Goal: Navigation & Orientation: Find specific page/section

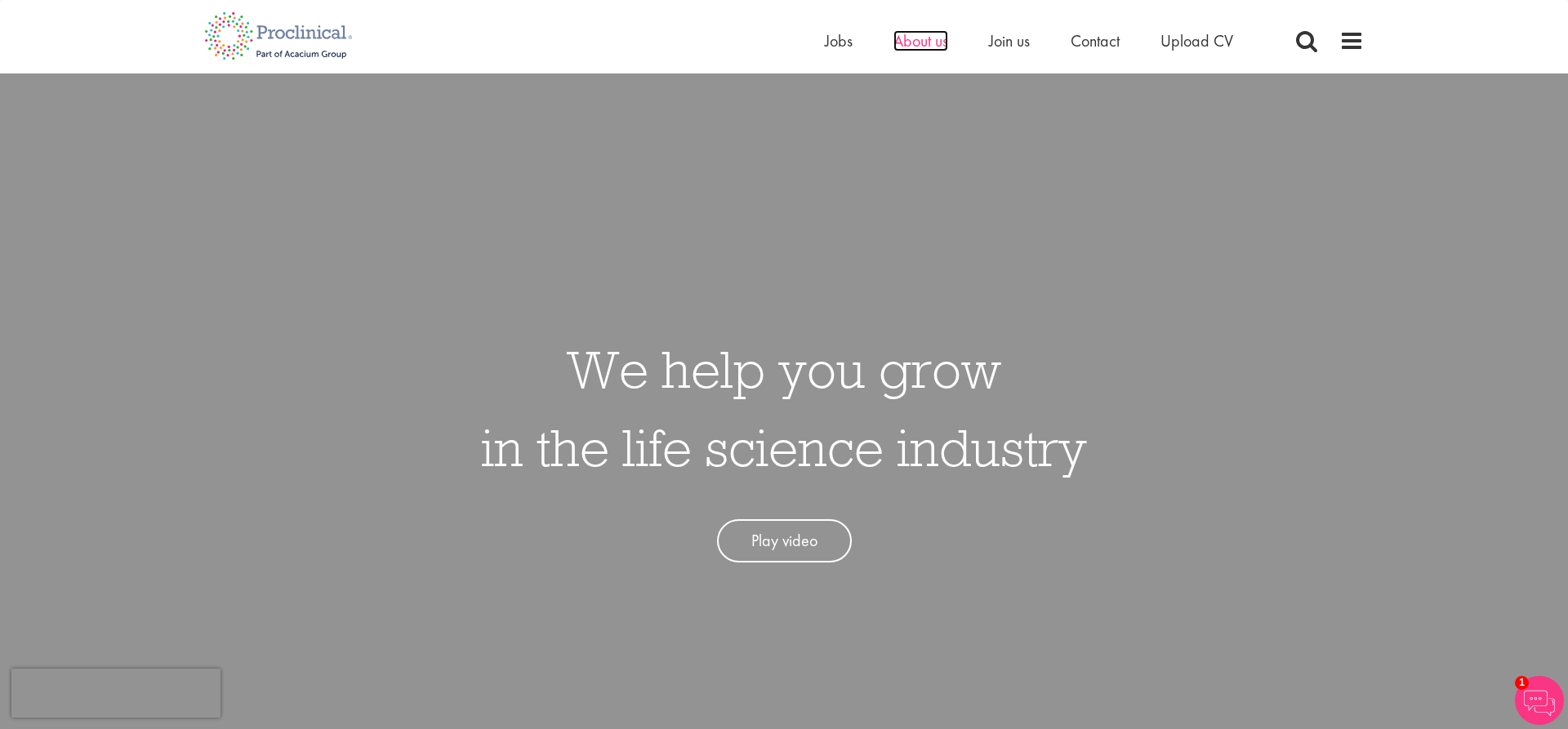
click at [933, 42] on span "About us" at bounding box center [920, 40] width 55 height 21
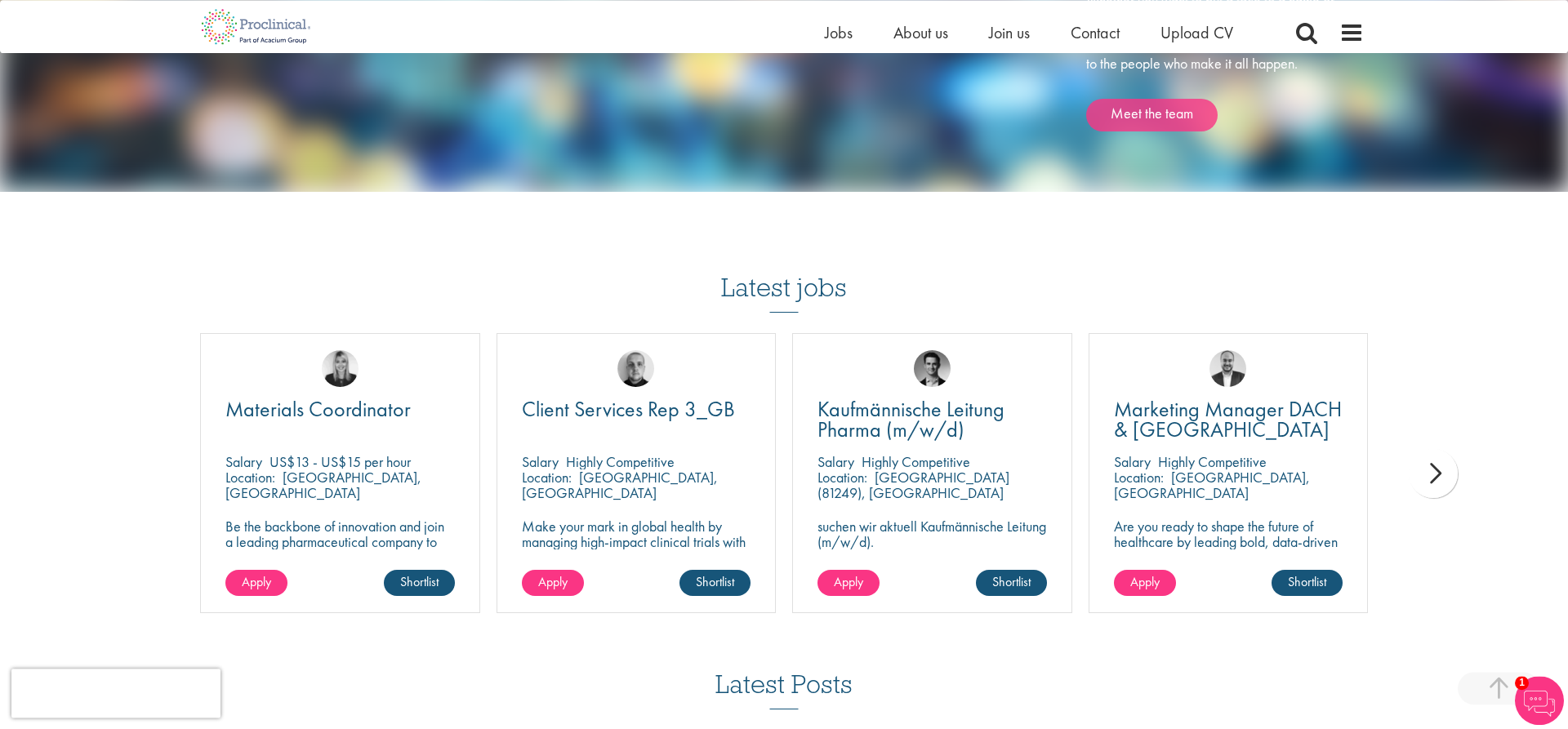
scroll to position [2308, 0]
click at [1437, 473] on div "next" at bounding box center [1433, 475] width 49 height 49
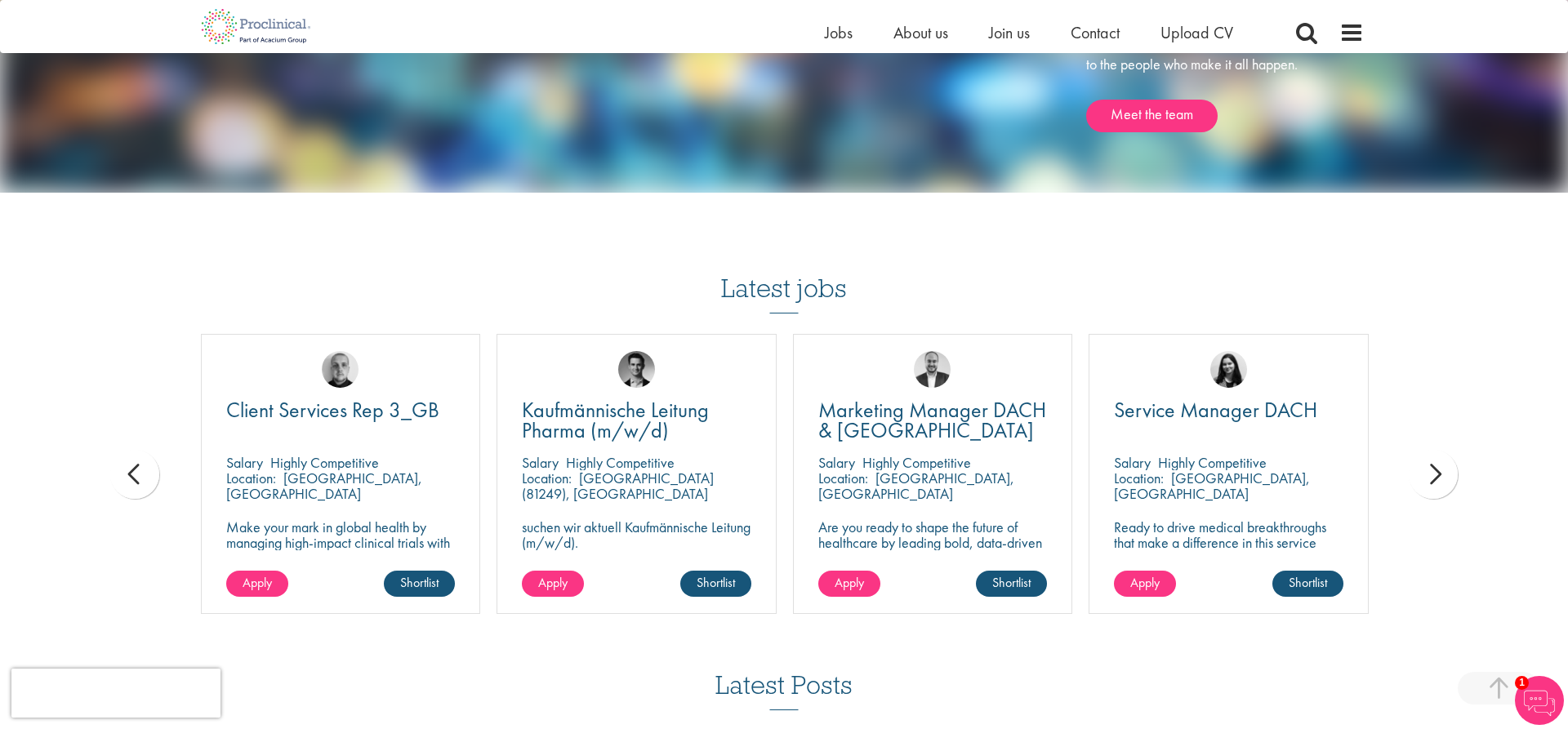
click at [1437, 473] on div "next" at bounding box center [1433, 475] width 49 height 49
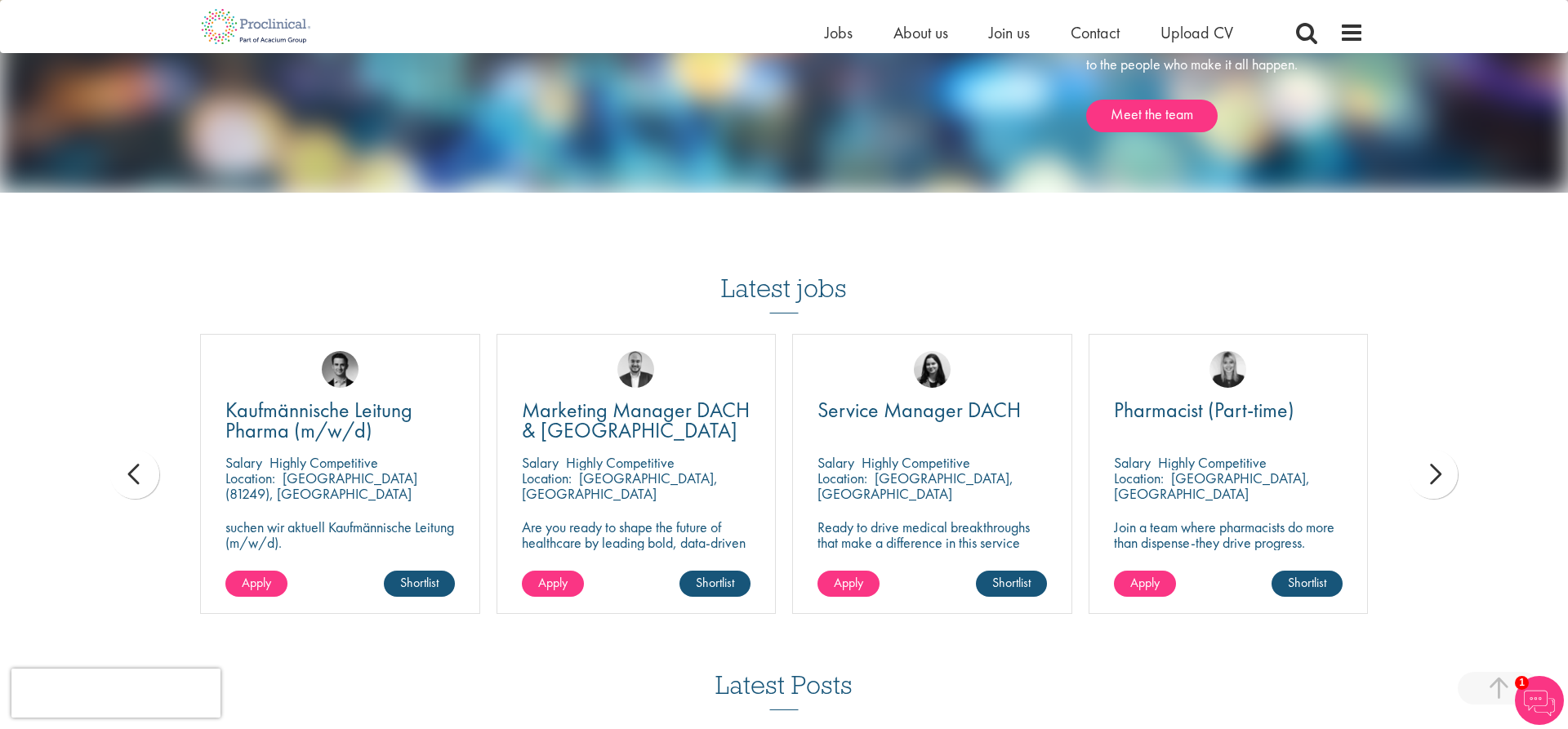
click at [1437, 473] on div "next" at bounding box center [1433, 475] width 49 height 49
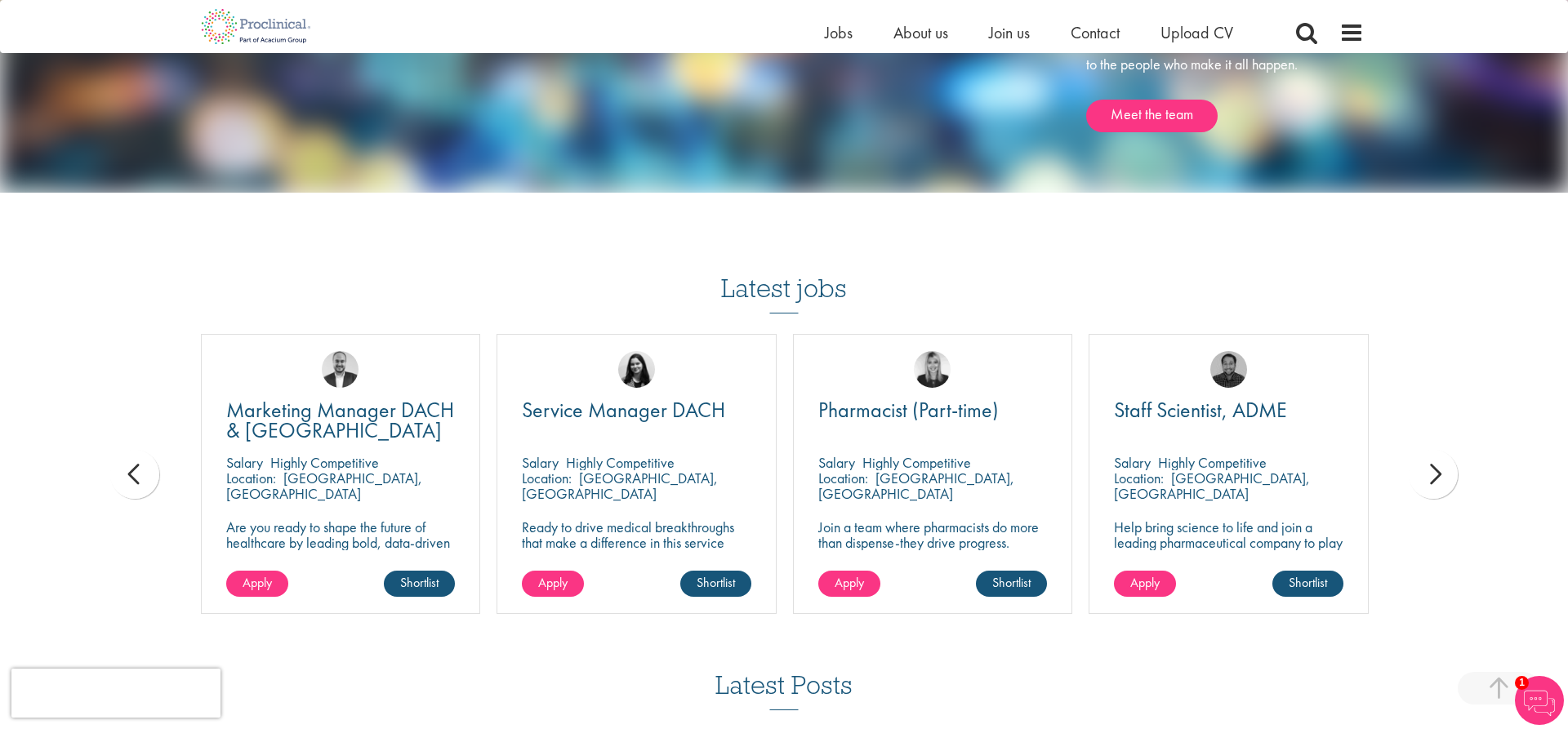
click at [1437, 473] on div "next" at bounding box center [1433, 475] width 49 height 49
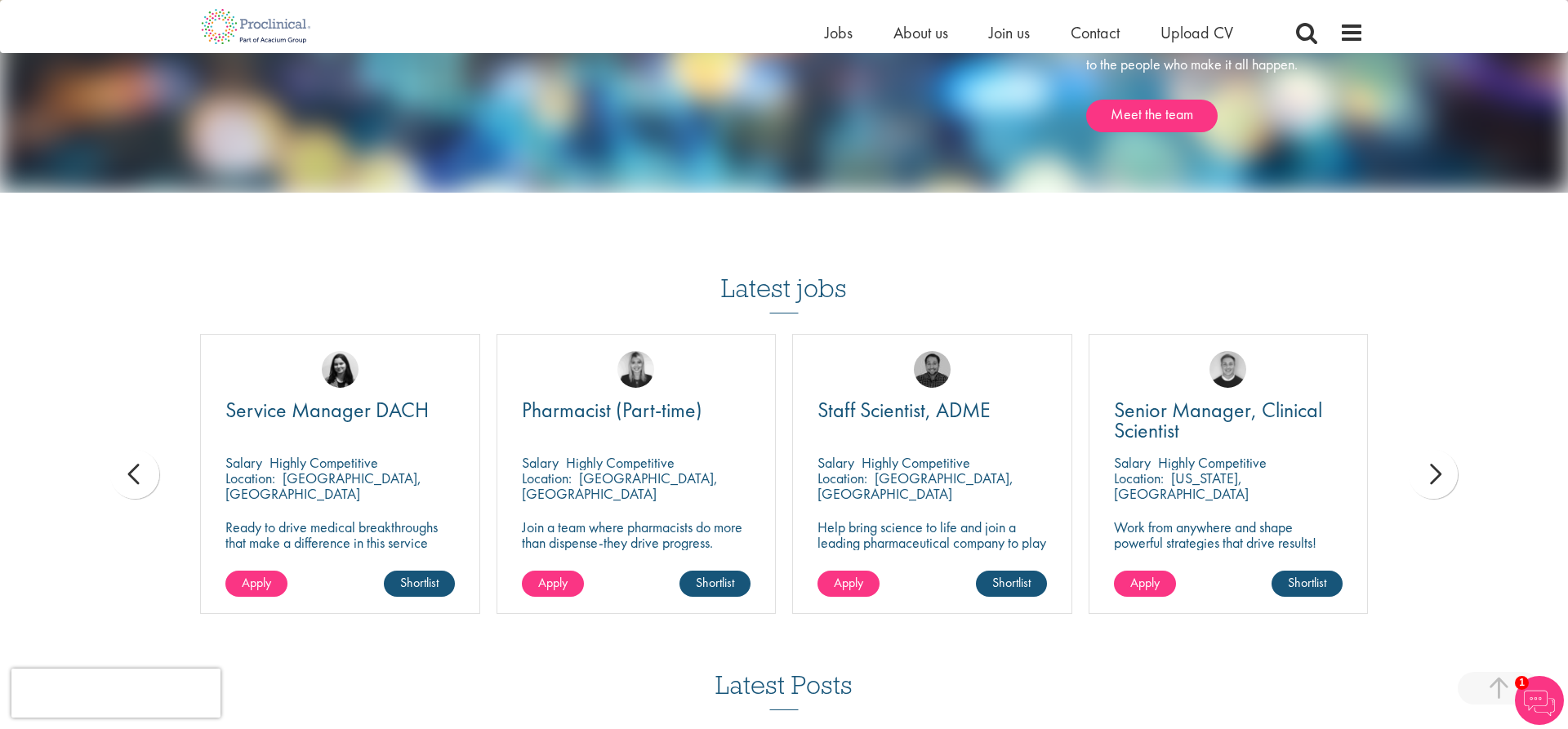
click at [1437, 473] on div "next" at bounding box center [1433, 475] width 49 height 49
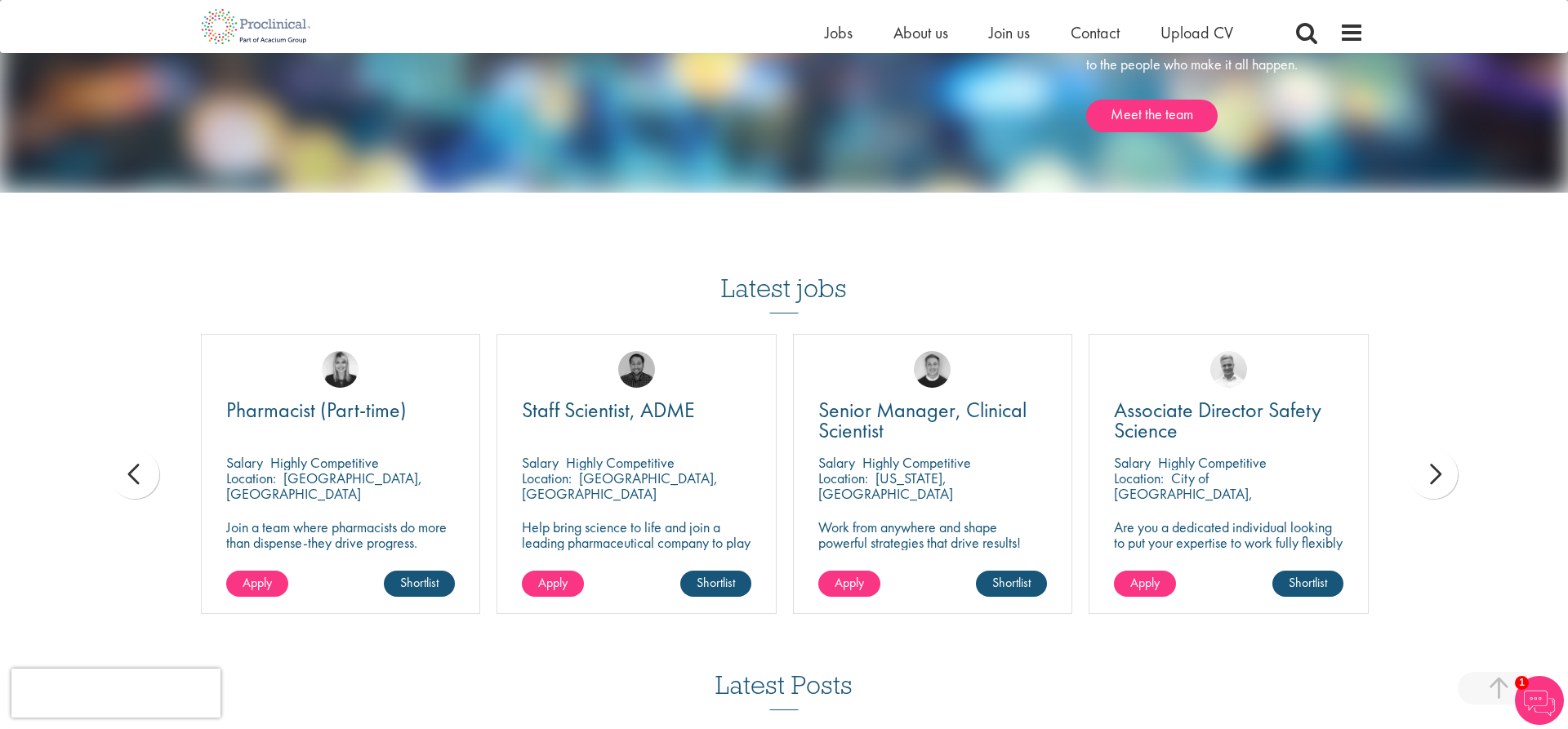
click at [1437, 477] on div "next" at bounding box center [1433, 475] width 49 height 49
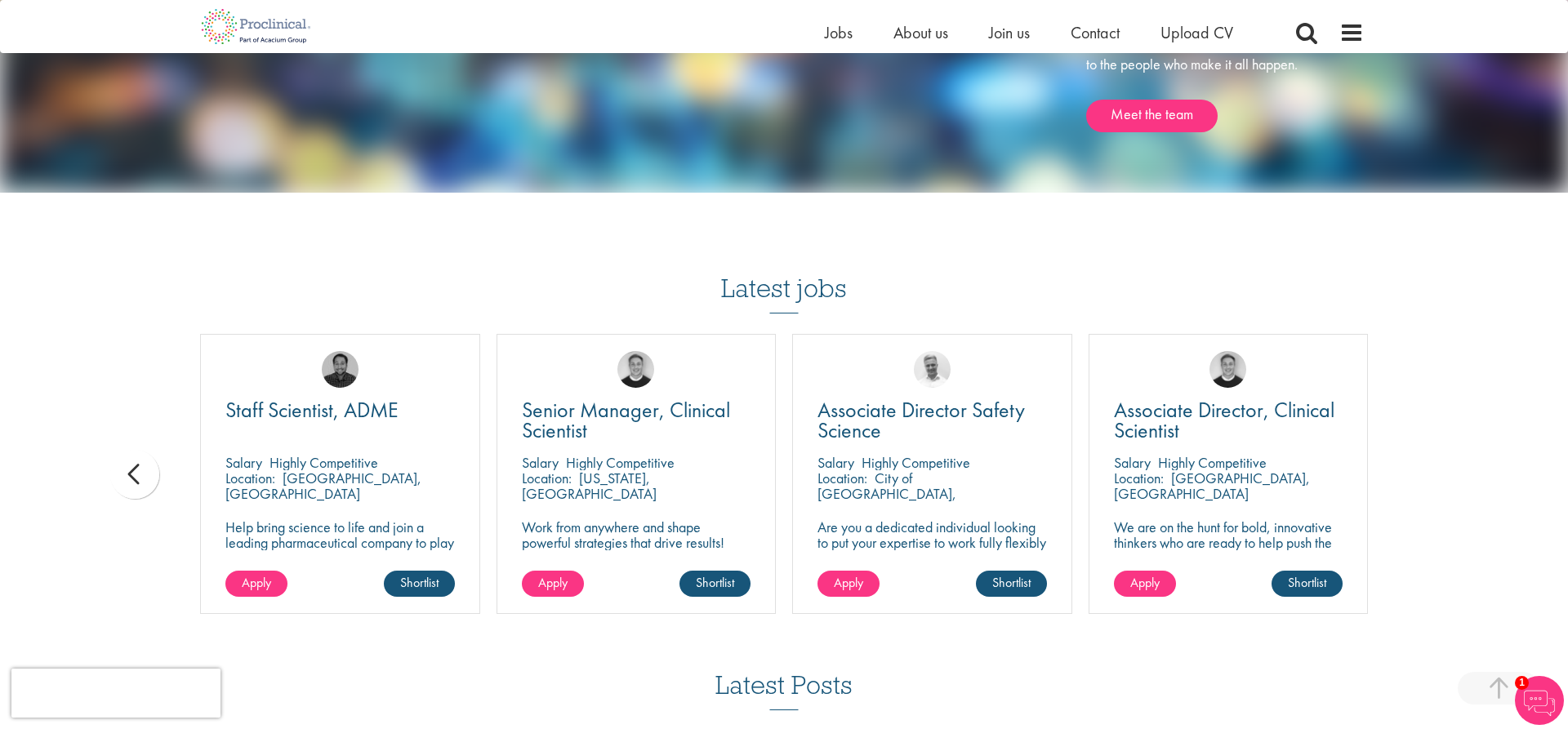
click at [129, 477] on div "prev" at bounding box center [135, 475] width 49 height 49
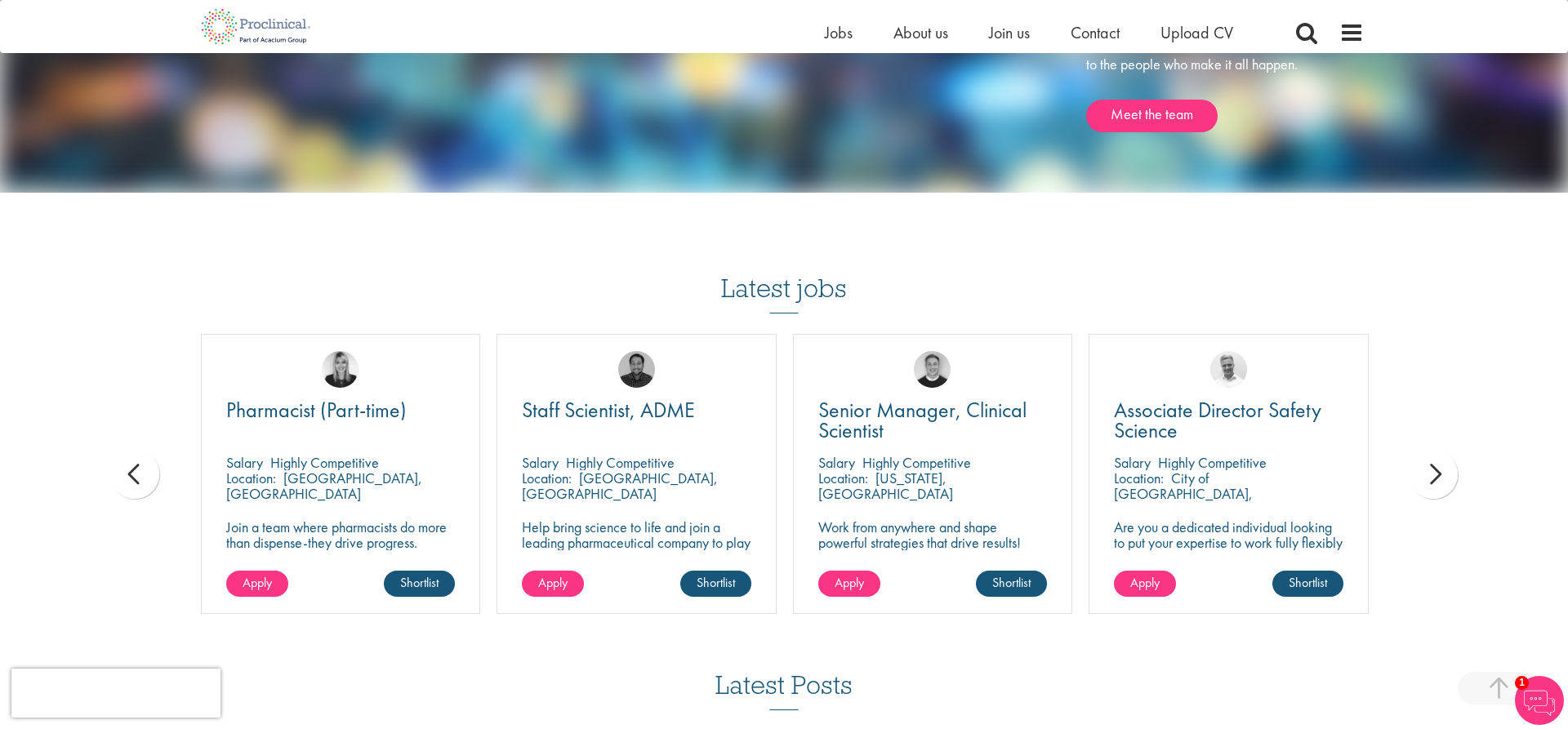
click at [129, 477] on div "prev" at bounding box center [135, 475] width 49 height 49
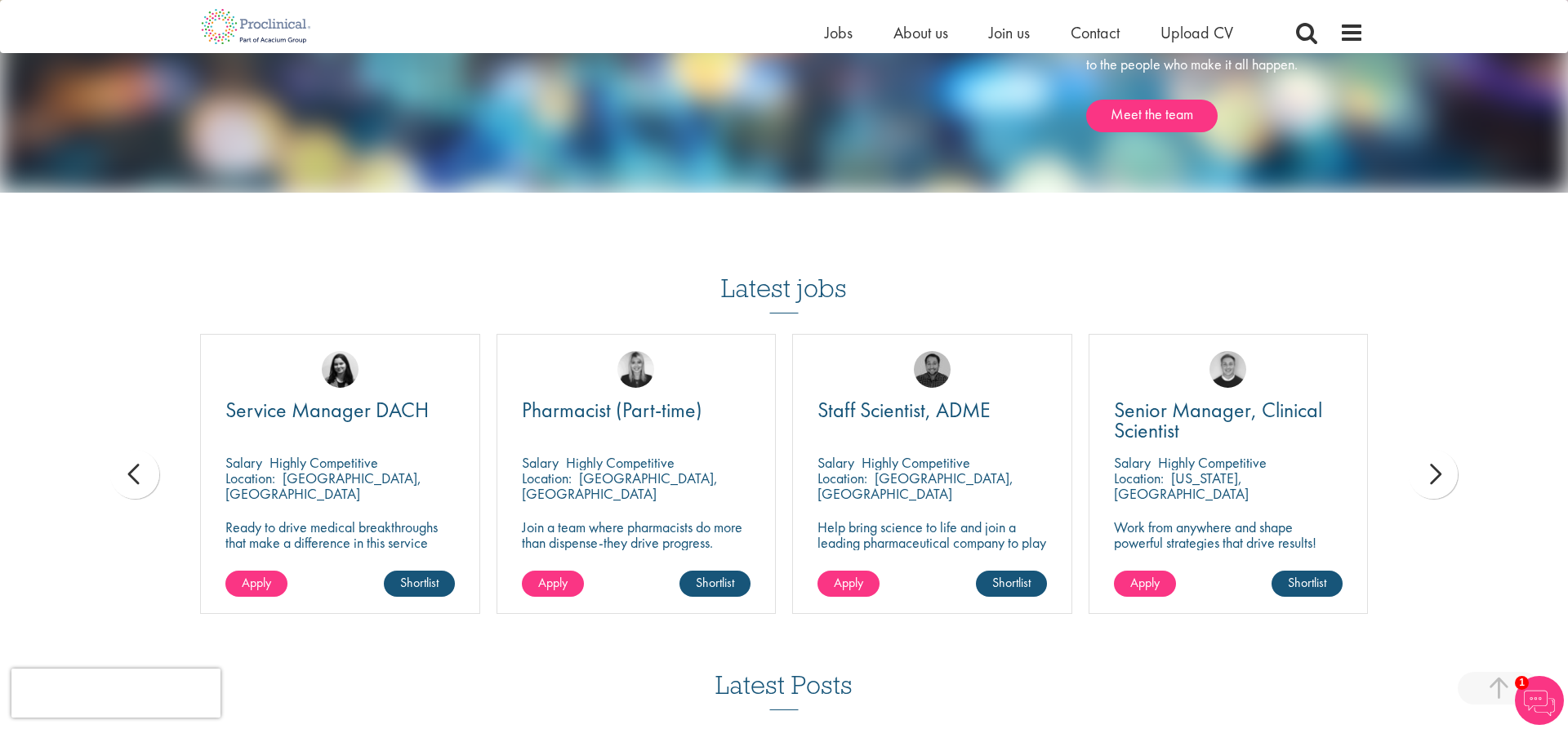
click at [129, 477] on div "prev" at bounding box center [135, 475] width 49 height 49
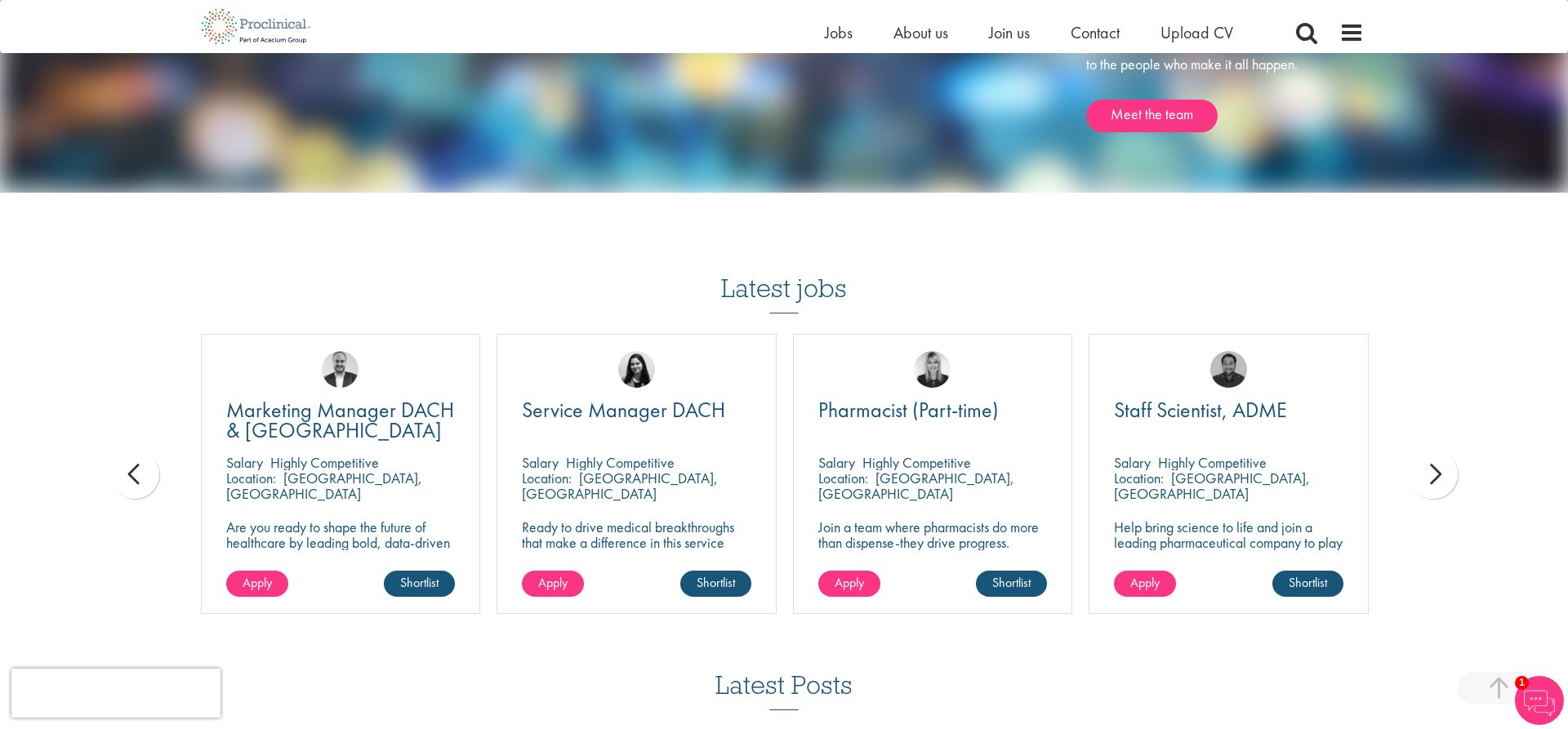
click at [129, 477] on div "prev" at bounding box center [135, 475] width 49 height 49
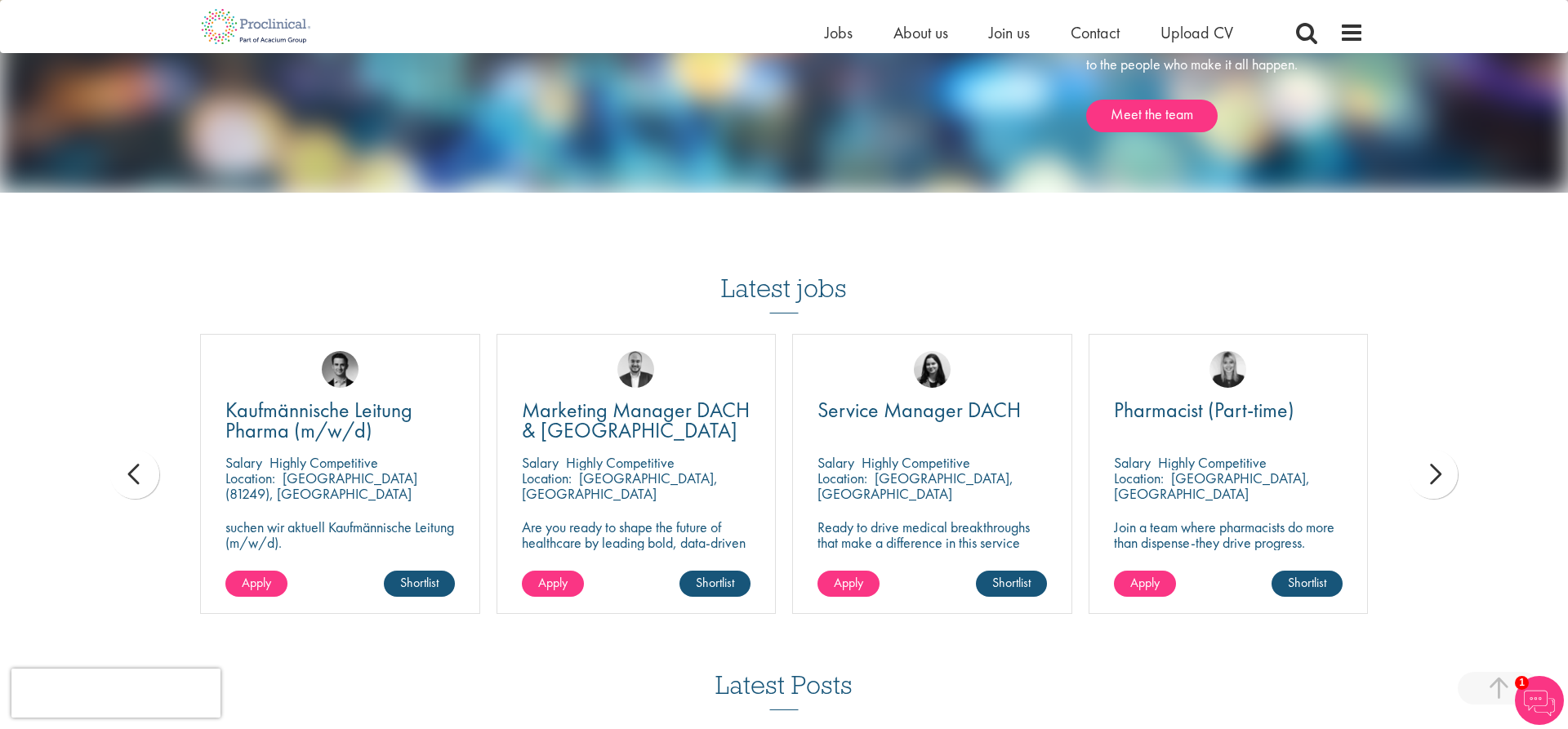
click at [129, 477] on div "prev" at bounding box center [135, 475] width 49 height 49
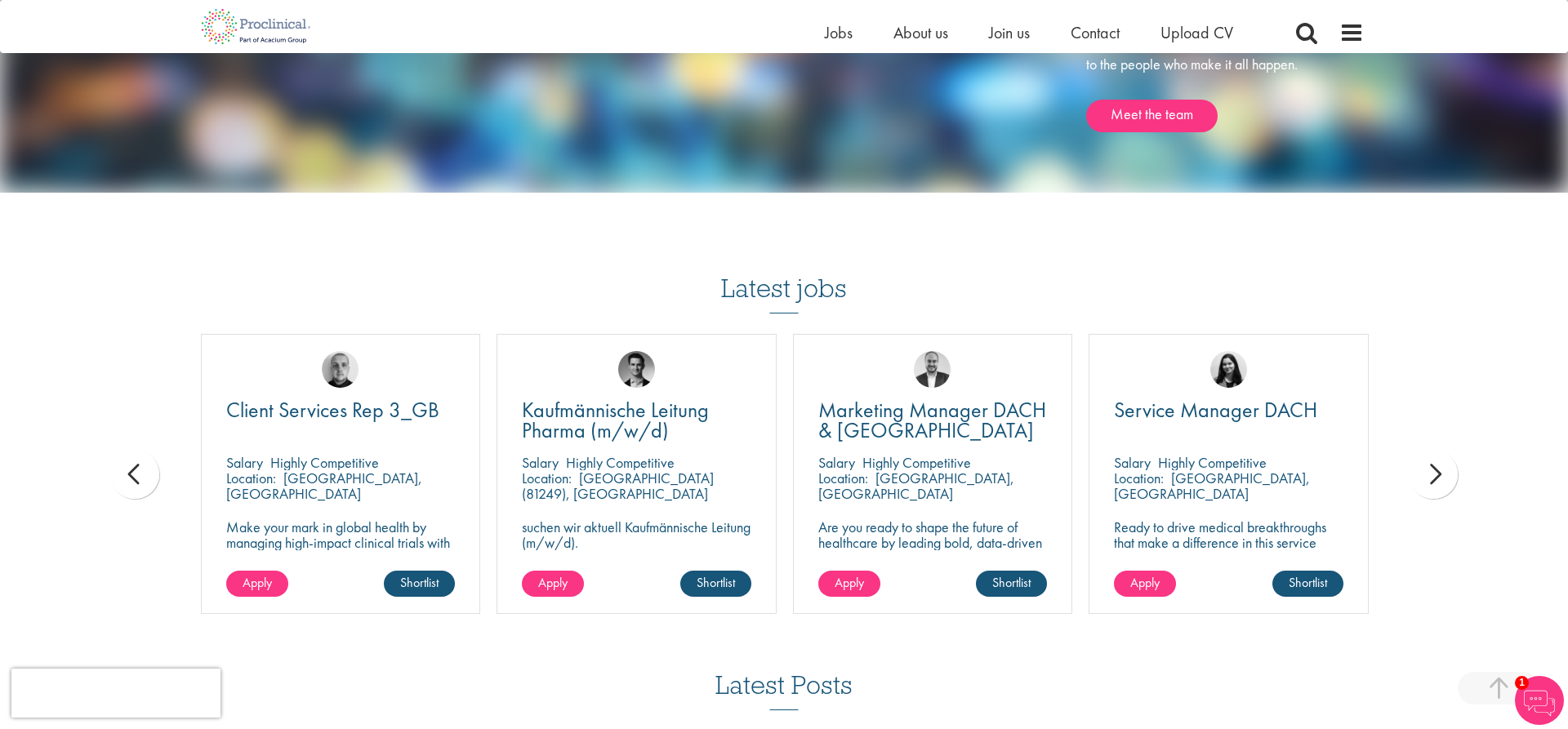
click at [129, 477] on div "prev" at bounding box center [135, 475] width 49 height 49
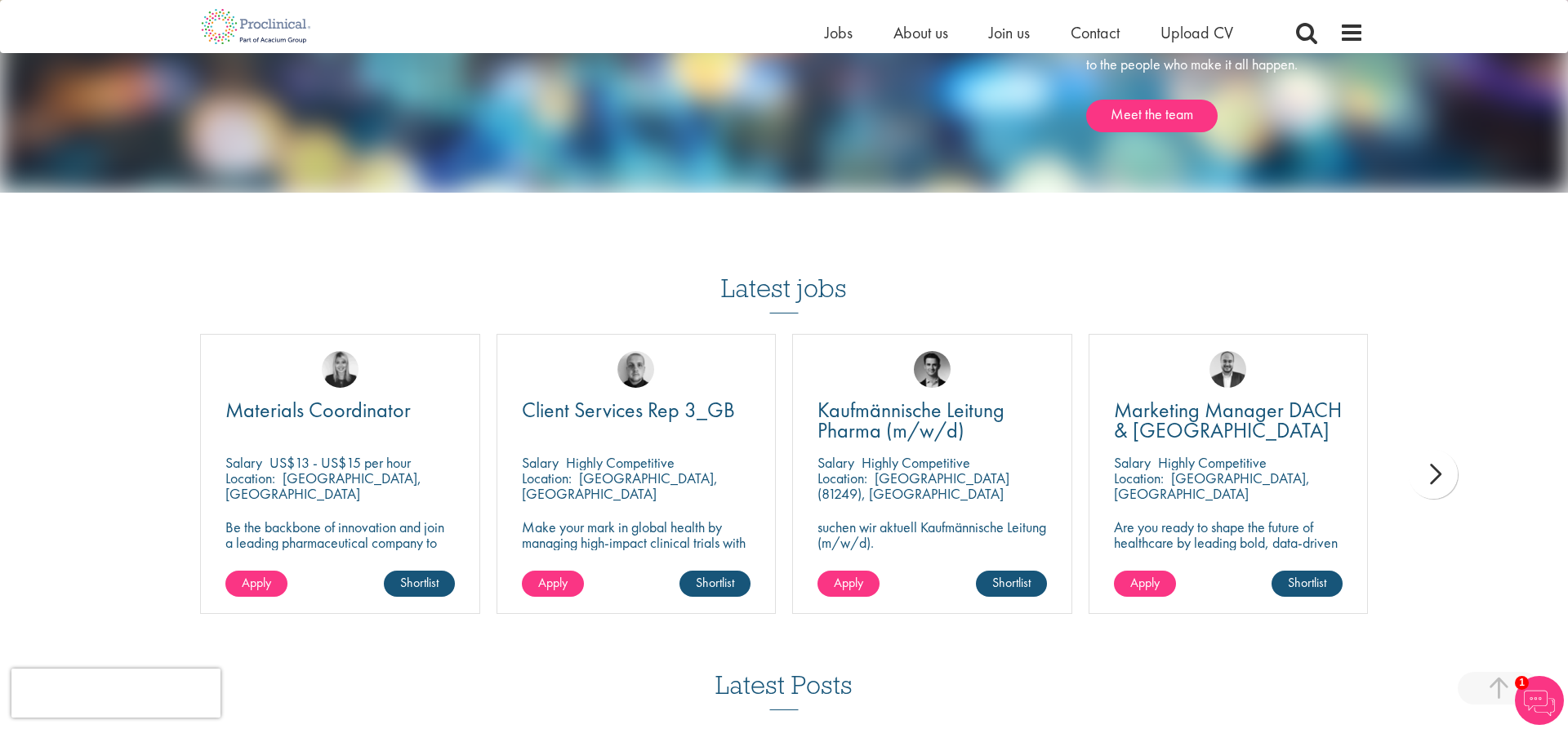
click at [1356, 30] on span at bounding box center [1351, 32] width 25 height 25
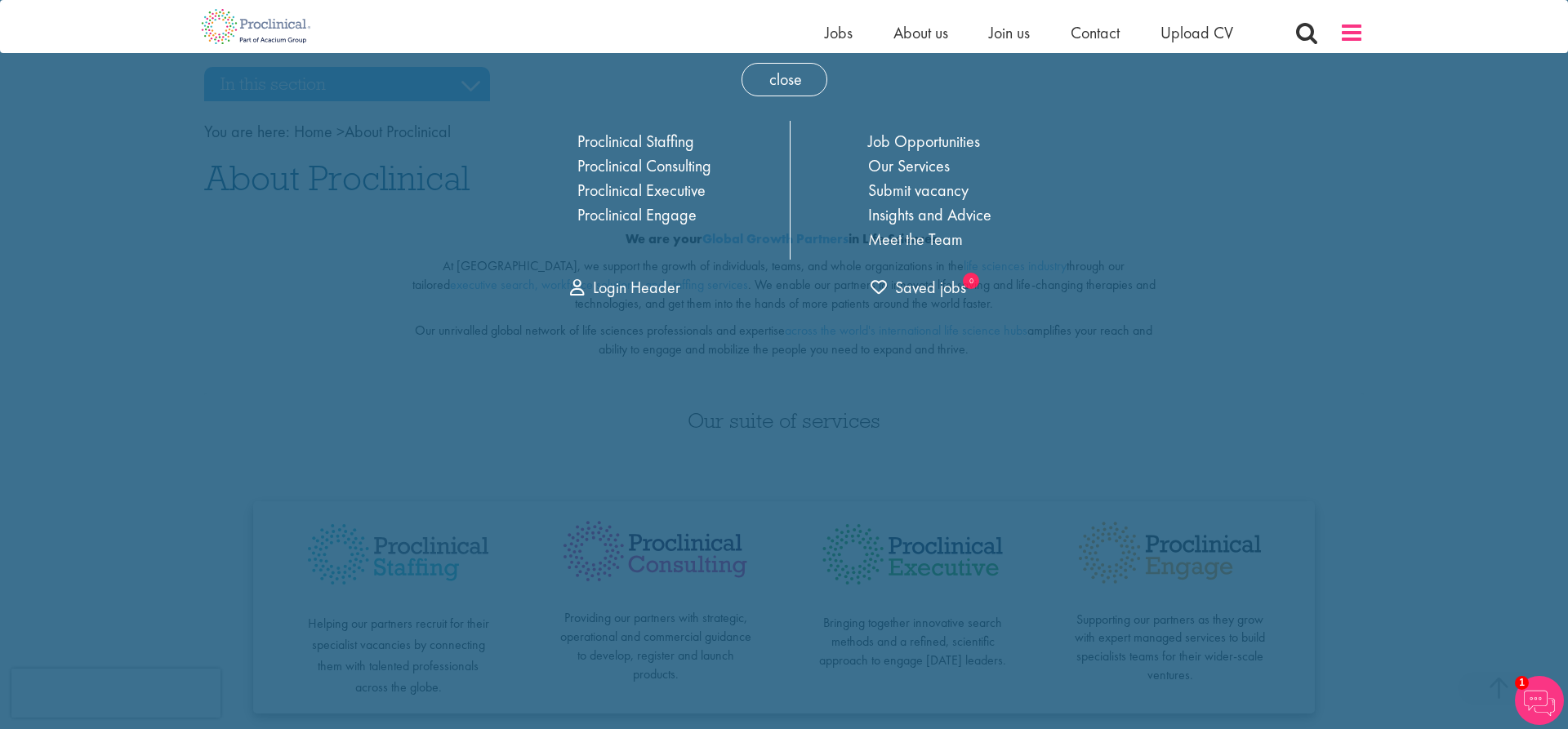
scroll to position [0, 0]
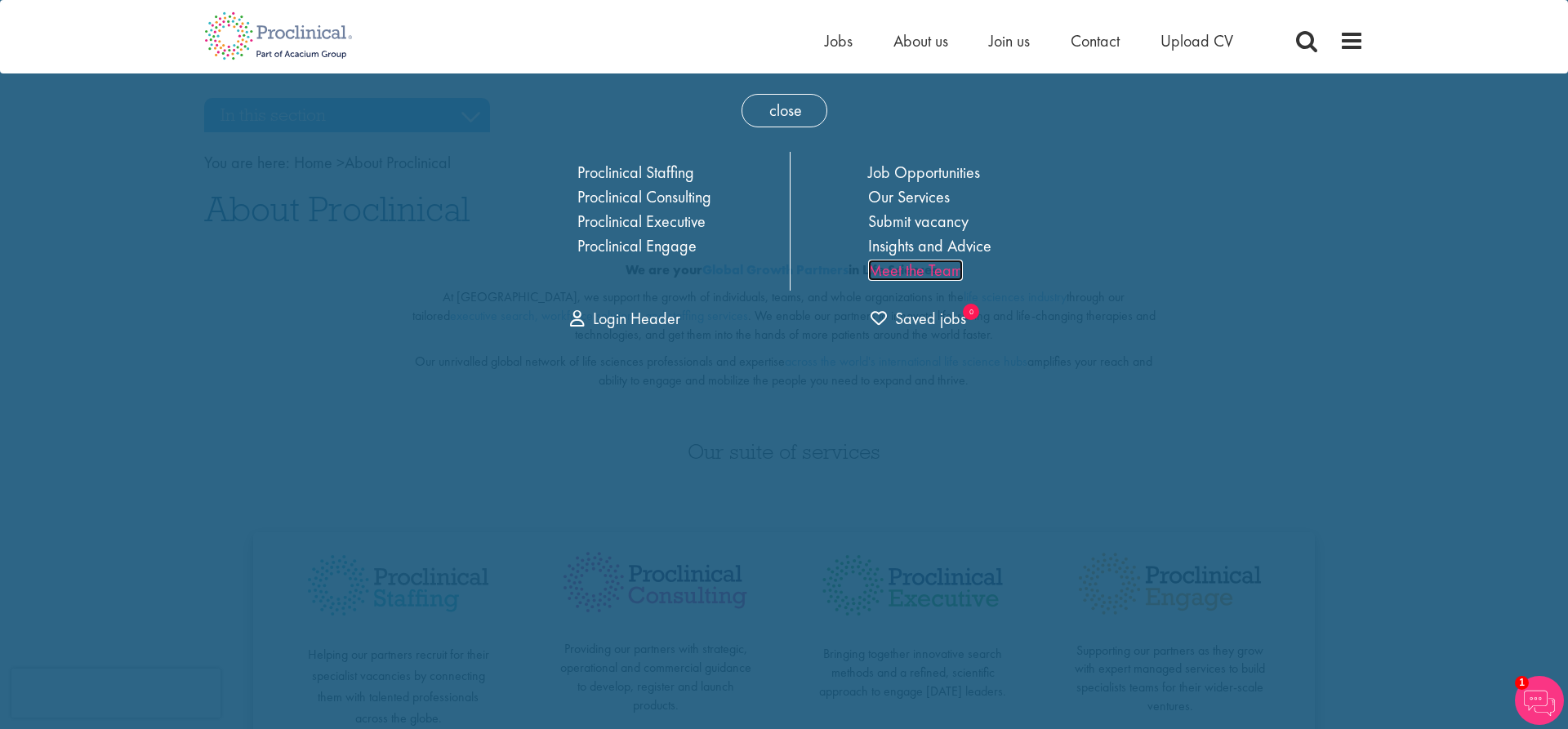
click at [934, 272] on link "Meet the Team" at bounding box center [916, 270] width 95 height 21
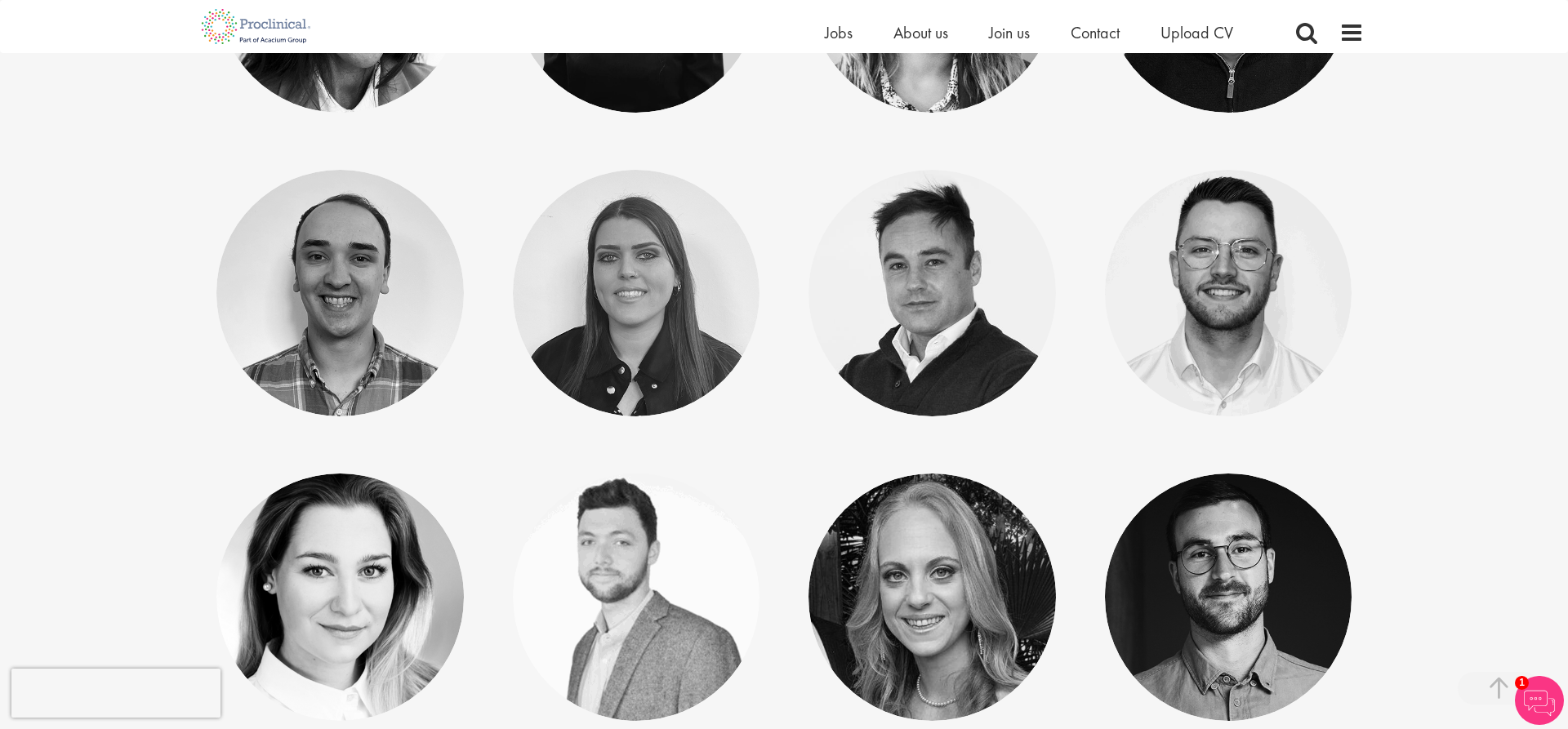
scroll to position [6580, 0]
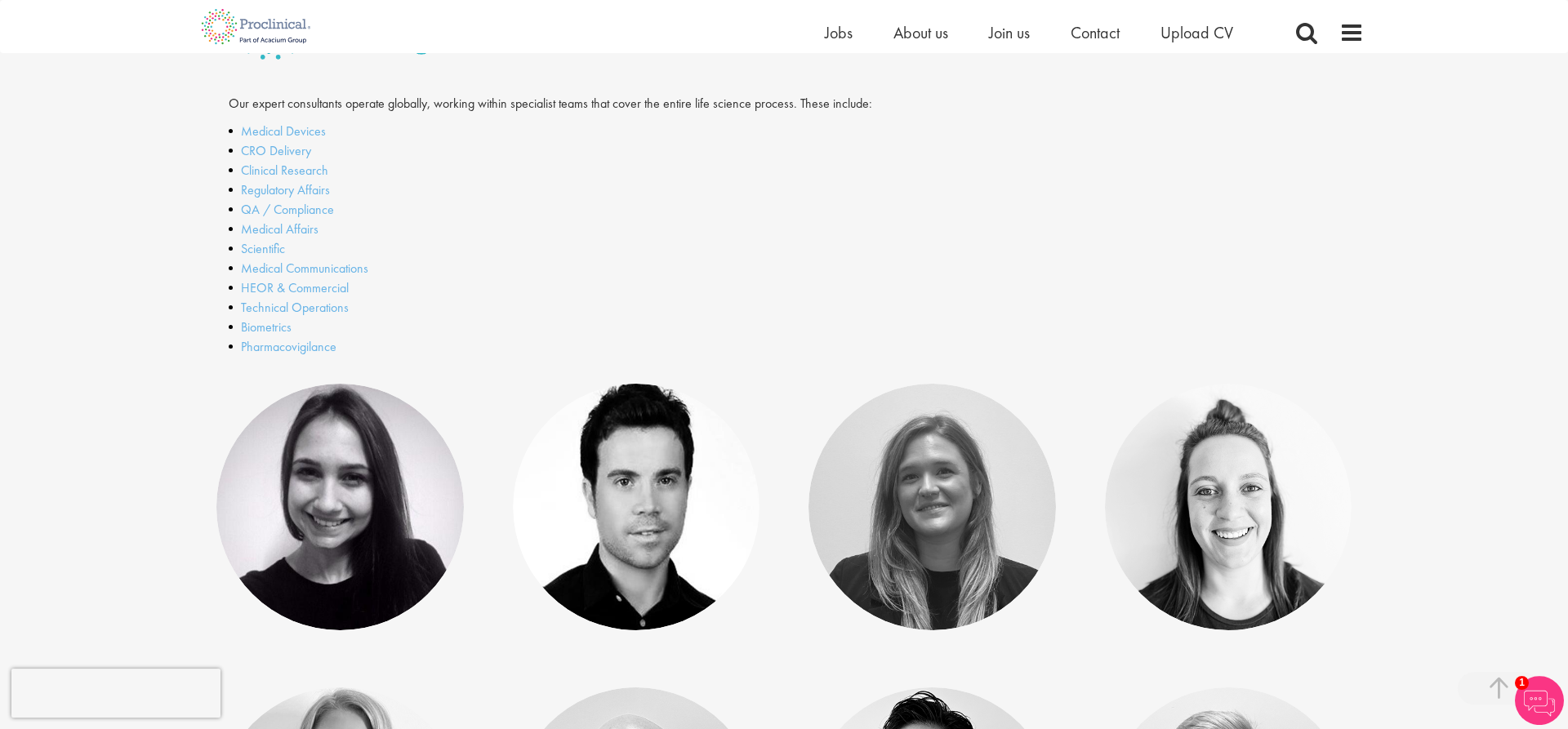
scroll to position [429, 0]
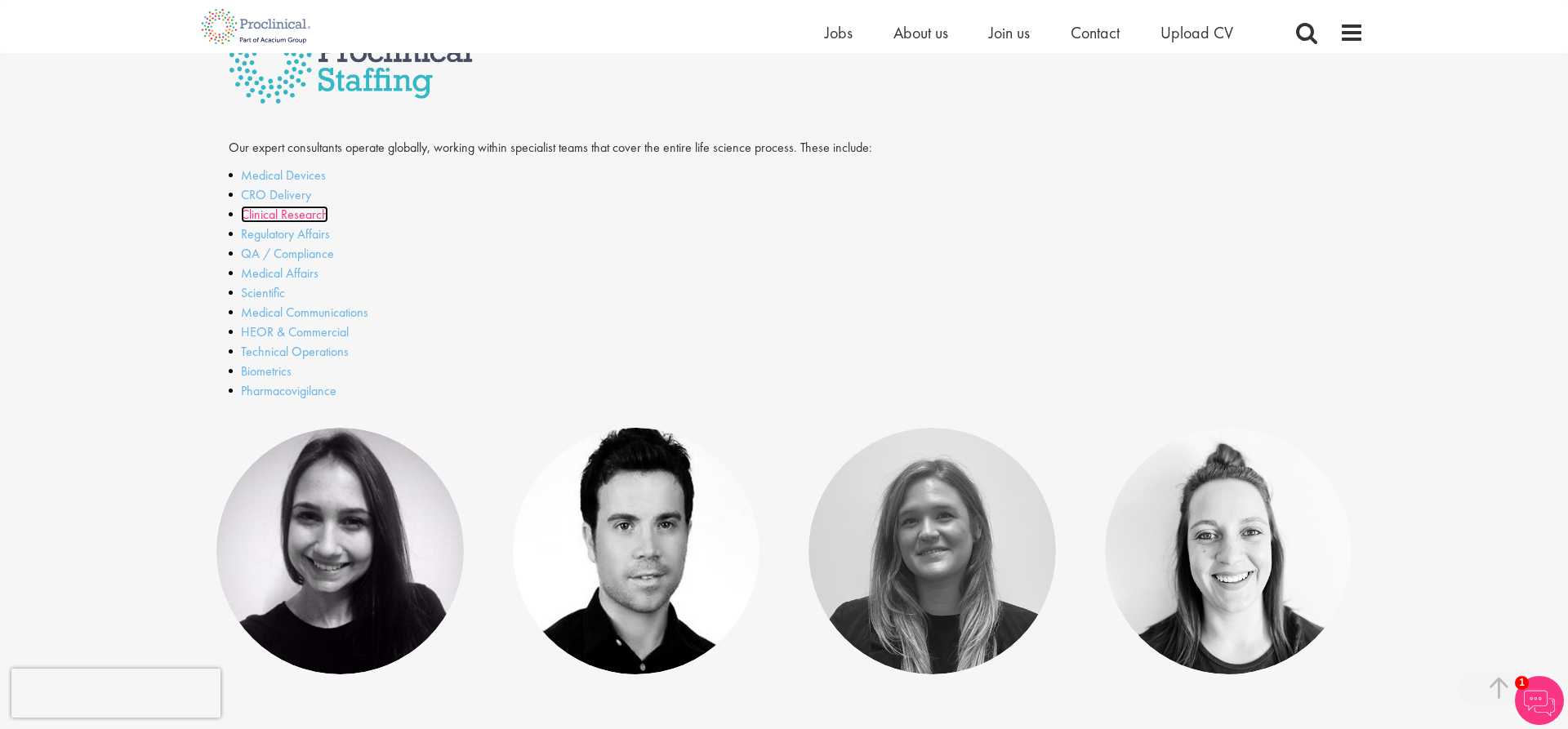
click at [307, 215] on link "Clinical Research" at bounding box center [284, 214] width 87 height 17
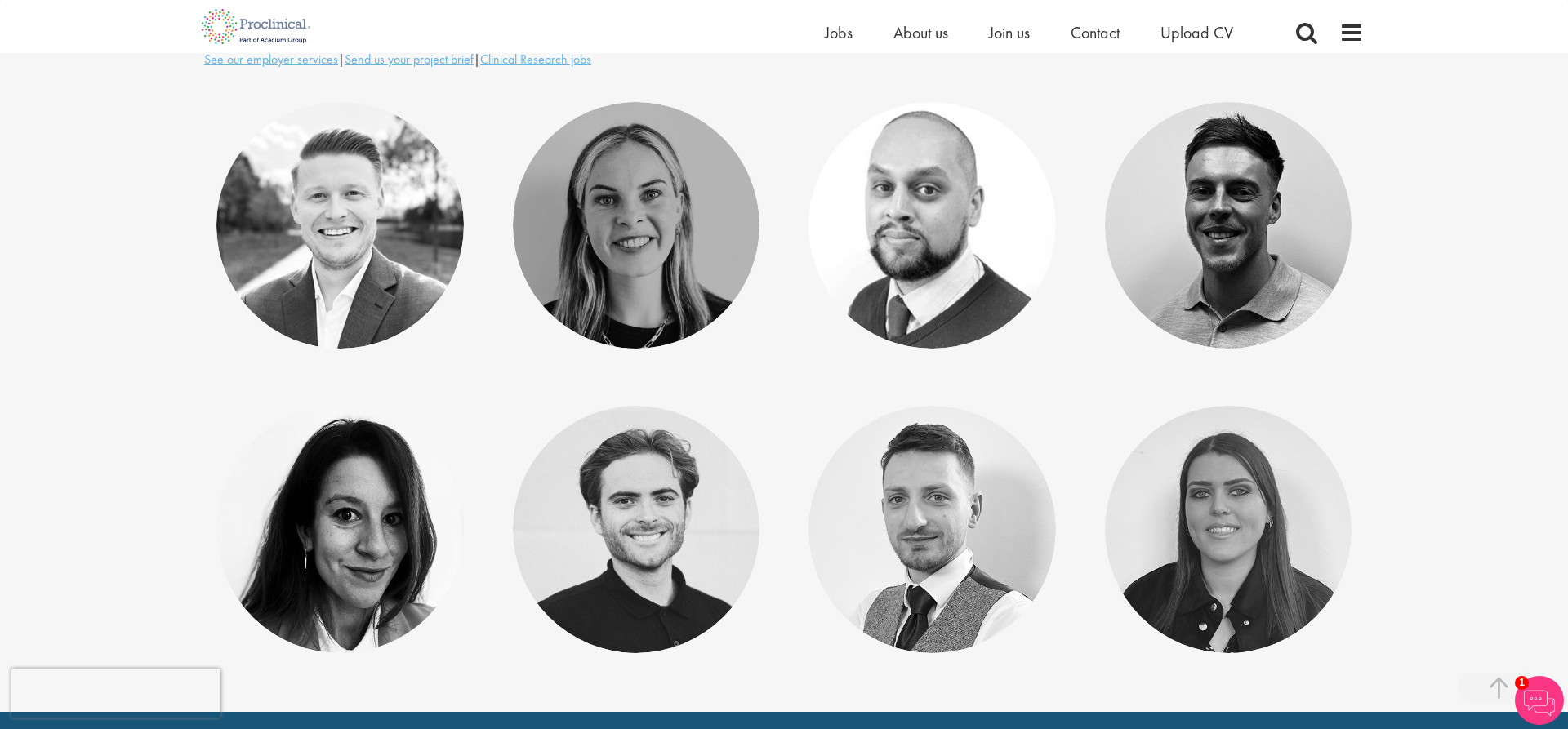
scroll to position [83, 0]
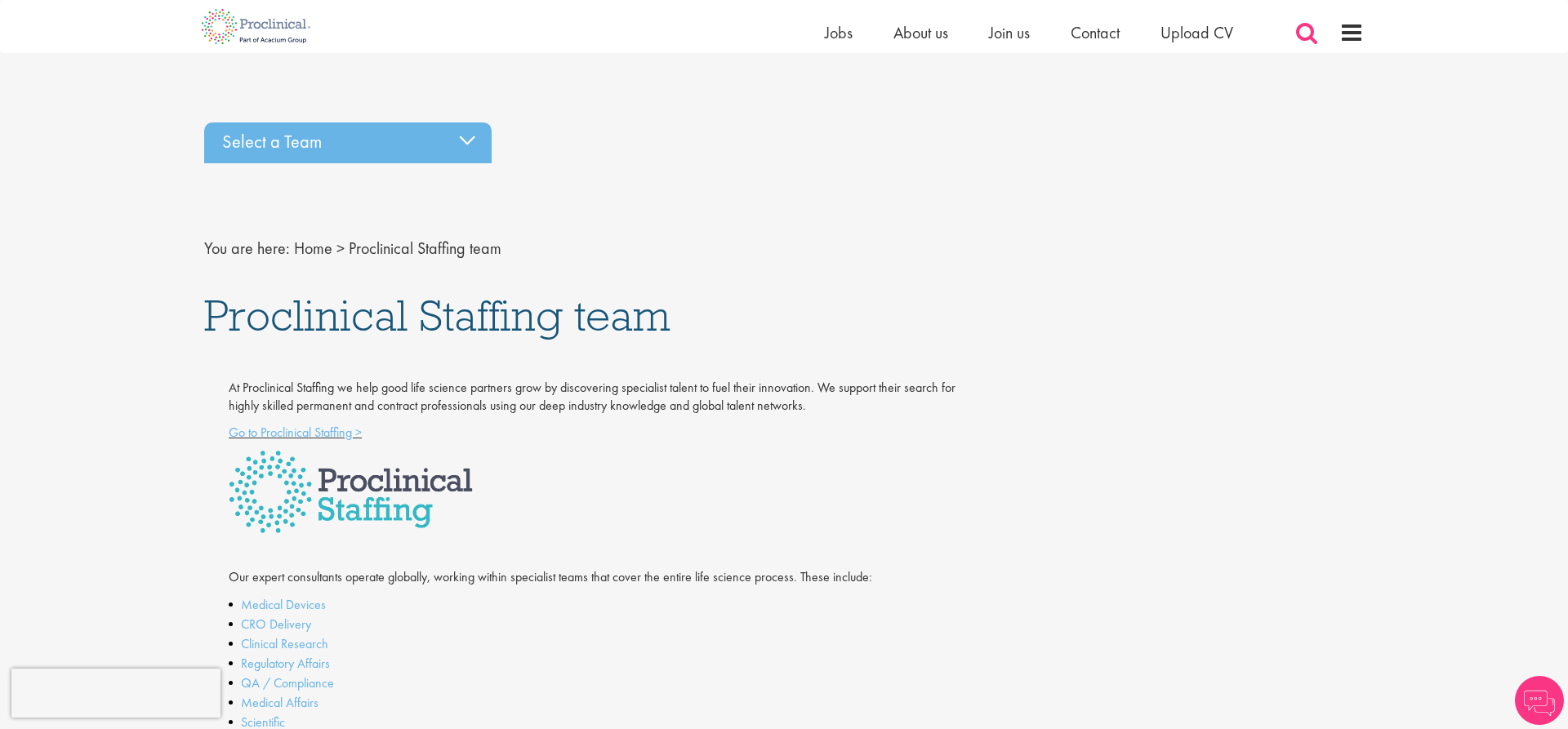
click at [1302, 44] on span at bounding box center [1306, 32] width 25 height 25
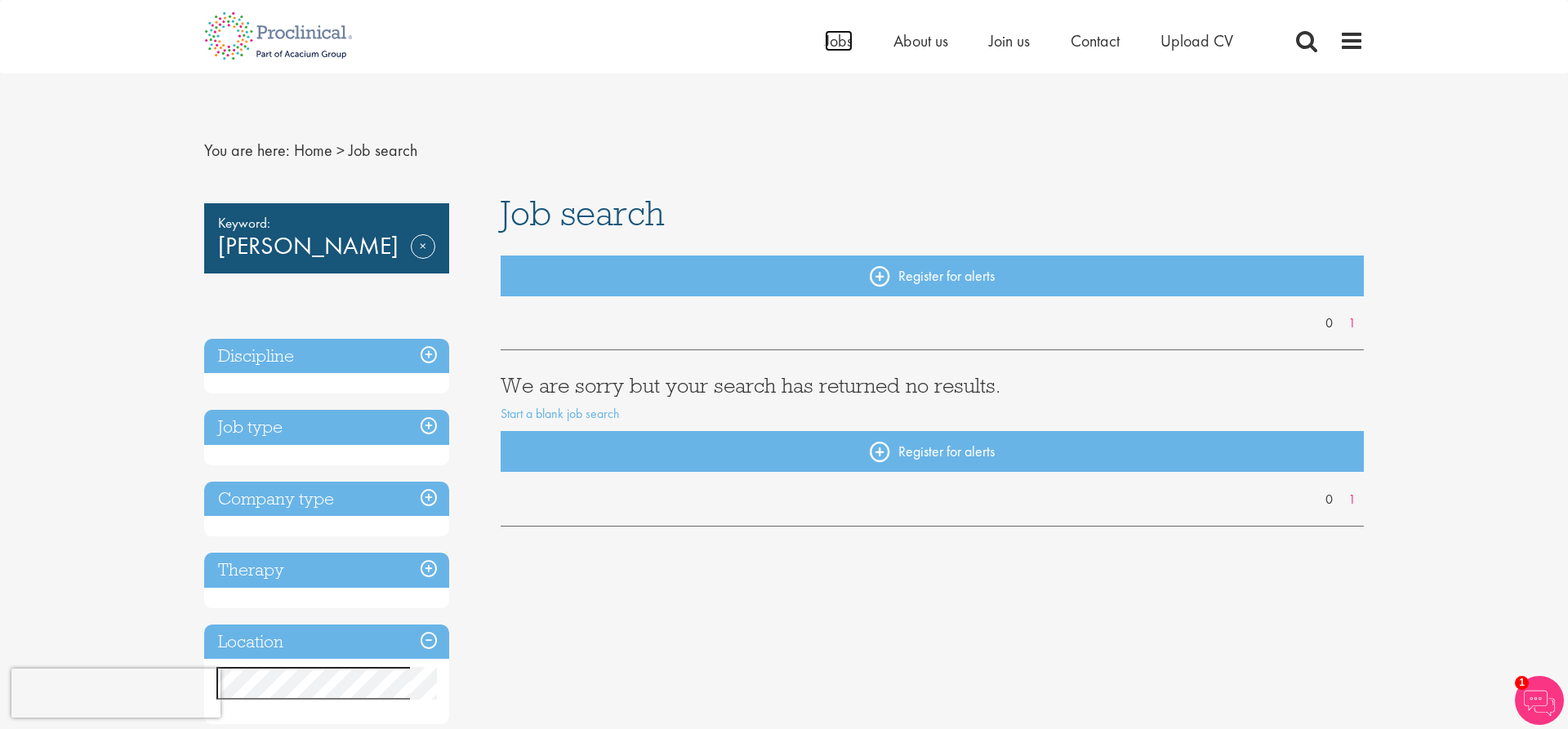
click at [828, 45] on span "Jobs" at bounding box center [838, 40] width 27 height 21
